Goal: Task Accomplishment & Management: Use online tool/utility

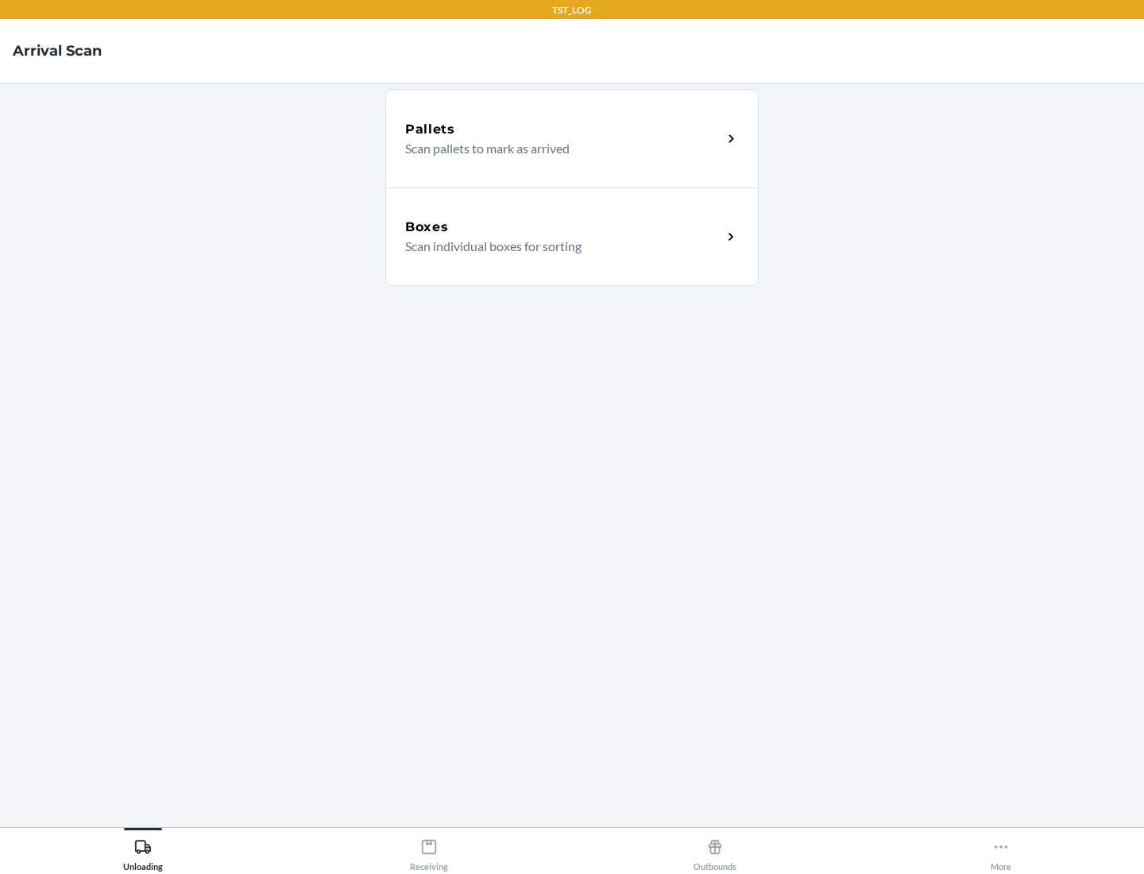
click at [563, 227] on div "Boxes" at bounding box center [563, 227] width 317 height 19
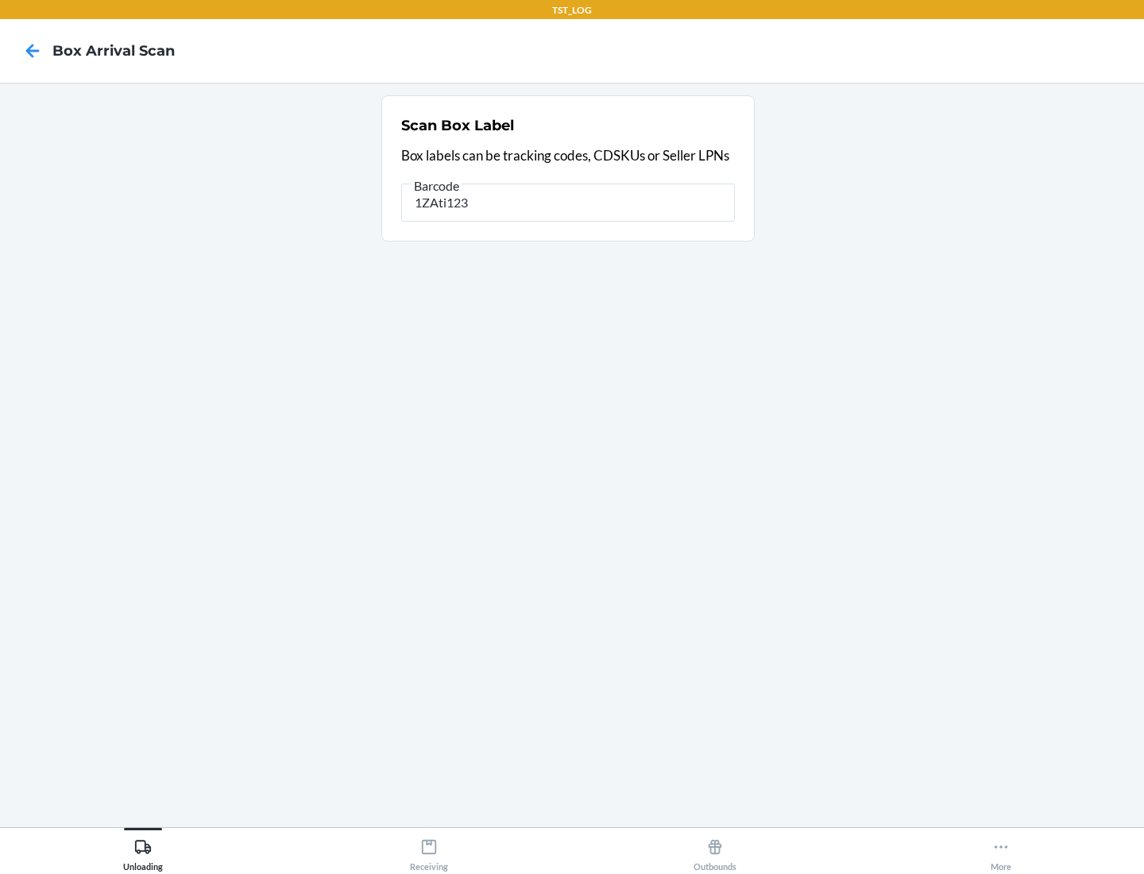
type input "1ZAti123"
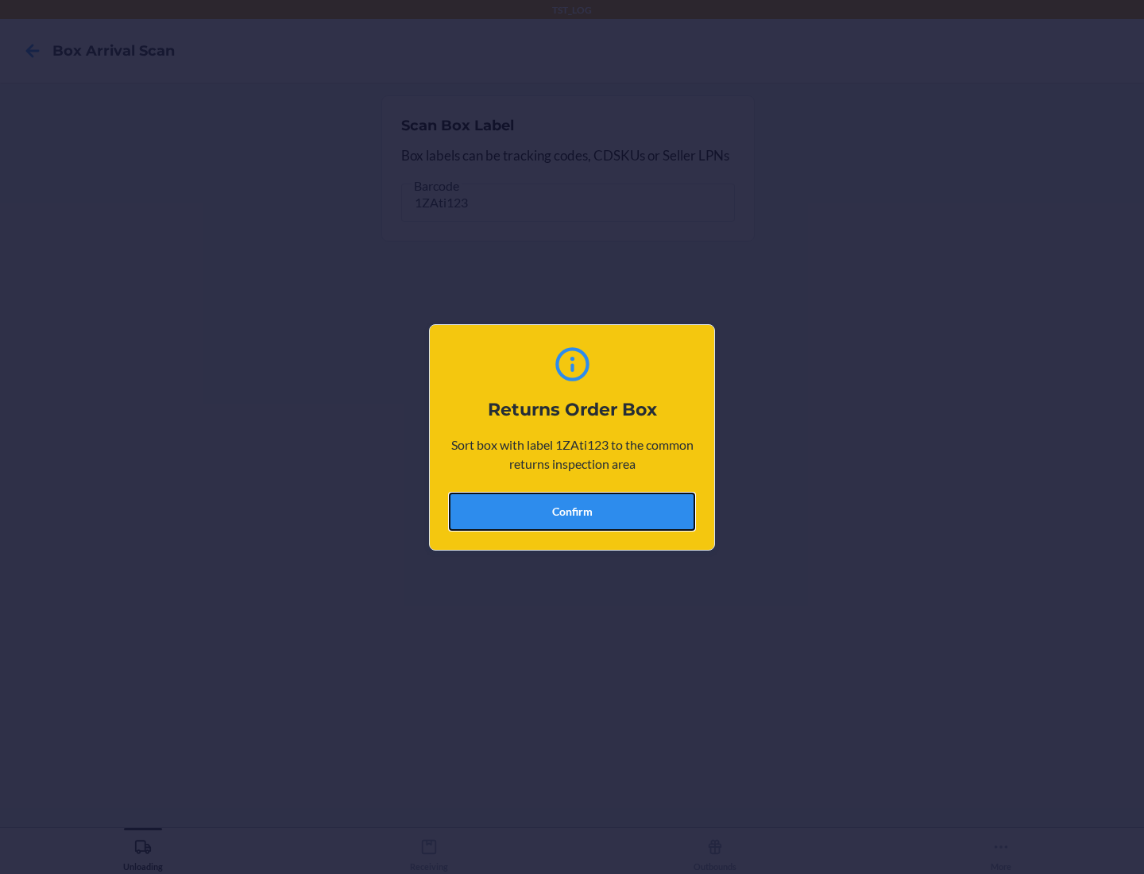
click at [572, 511] on button "Confirm" at bounding box center [572, 511] width 246 height 38
